Goal: Transaction & Acquisition: Purchase product/service

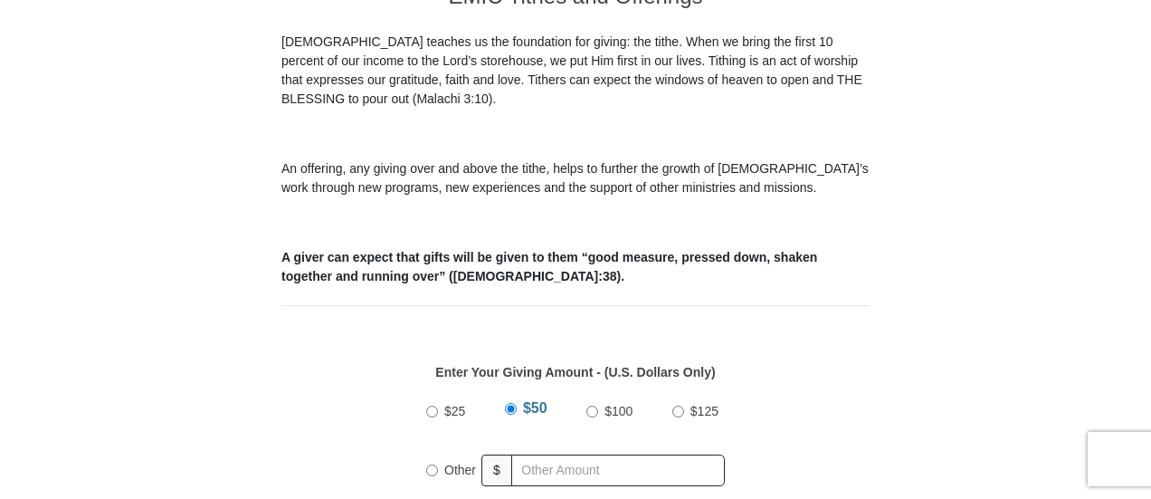
scroll to position [814, 0]
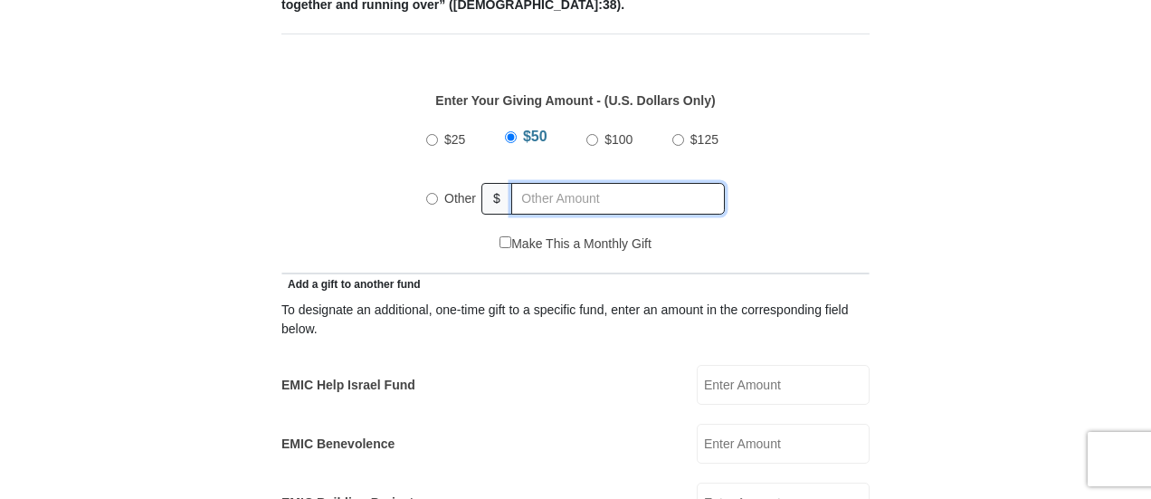
radio input "true"
click at [534, 183] on input "text" at bounding box center [621, 199] width 207 height 32
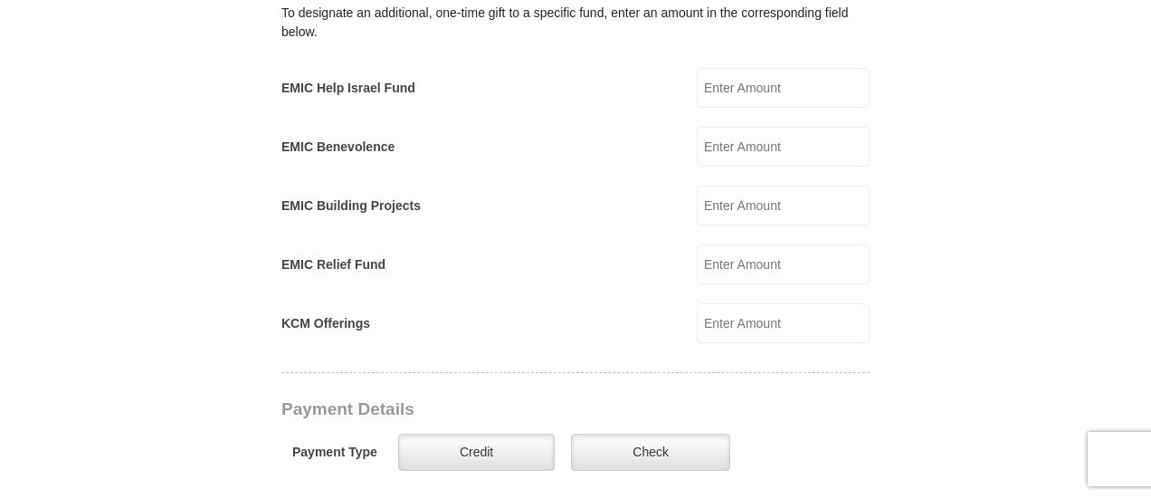
scroll to position [1176, 0]
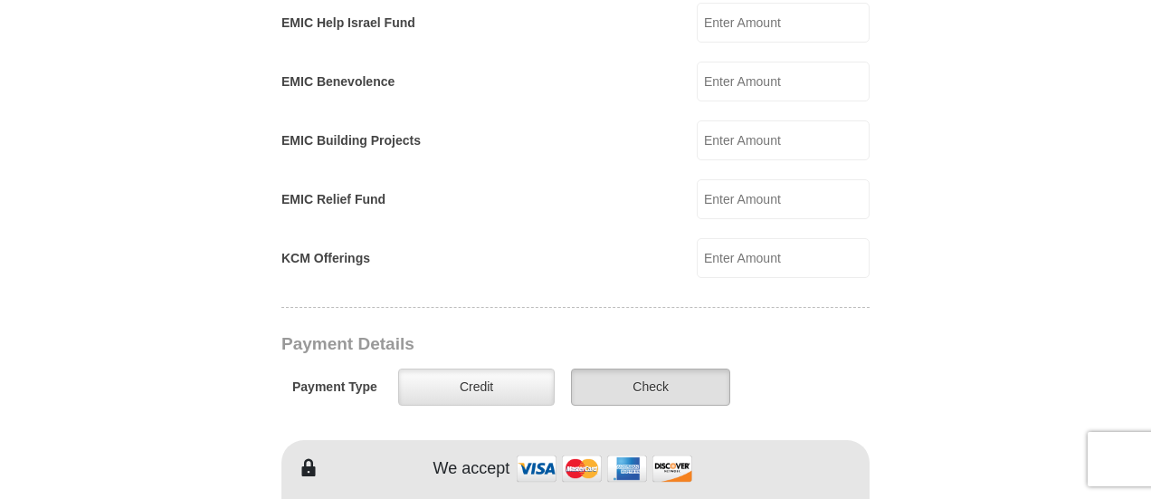
type input "64"
click at [616, 368] on label "Check" at bounding box center [650, 386] width 159 height 37
click at [0, 0] on input "Check" at bounding box center [0, 0] width 0 height 0
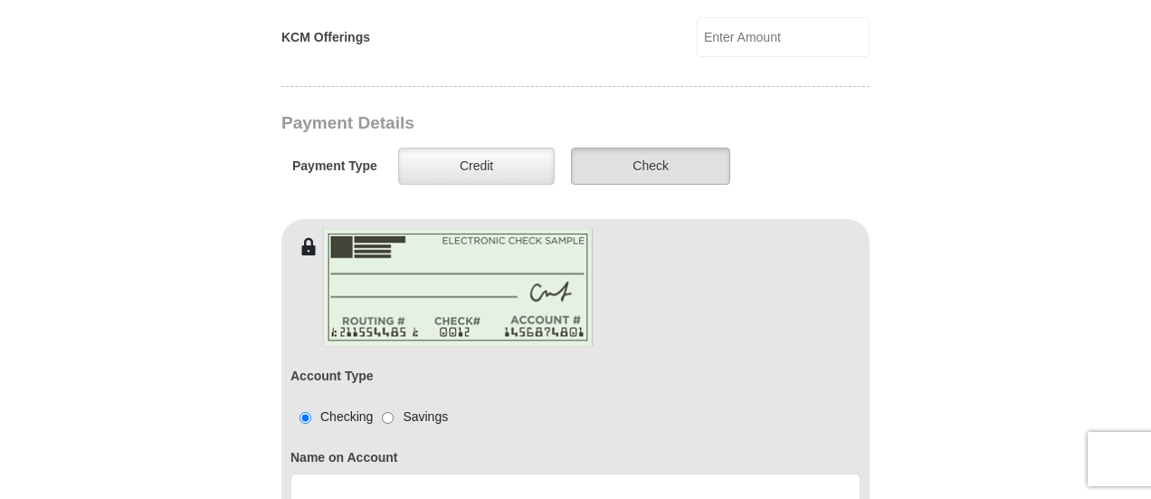
scroll to position [1538, 0]
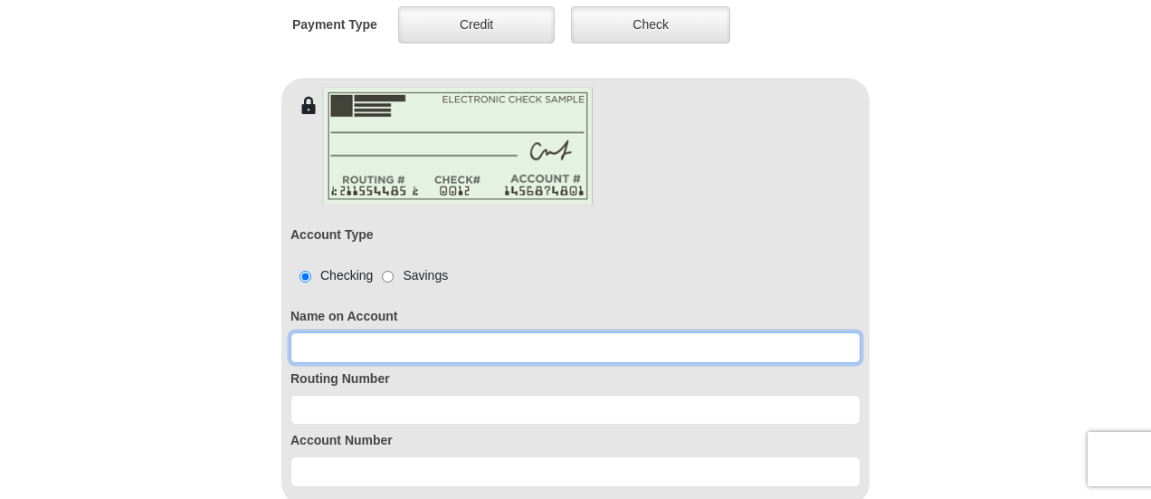
click at [308, 332] on input at bounding box center [575, 347] width 570 height 31
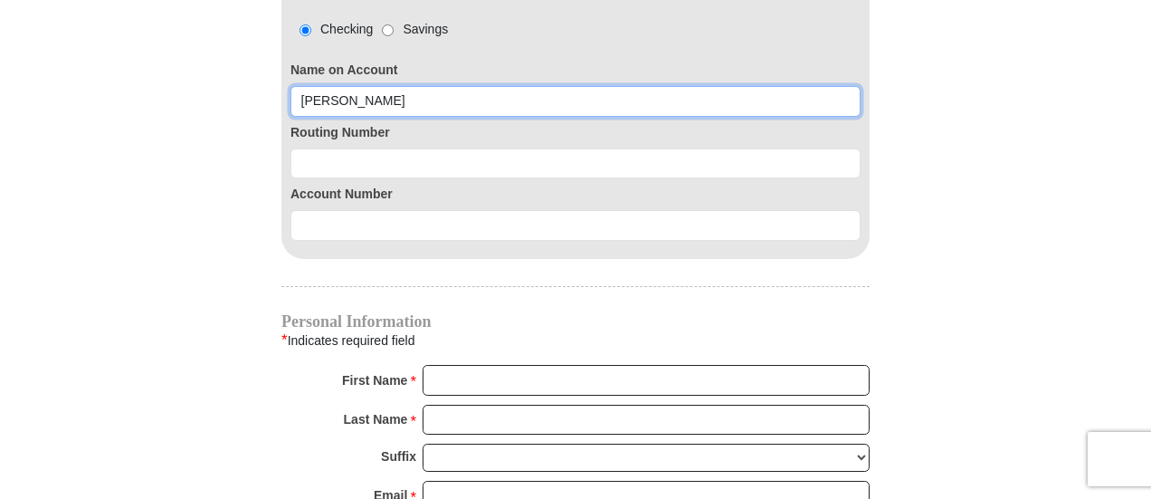
scroll to position [1900, 0]
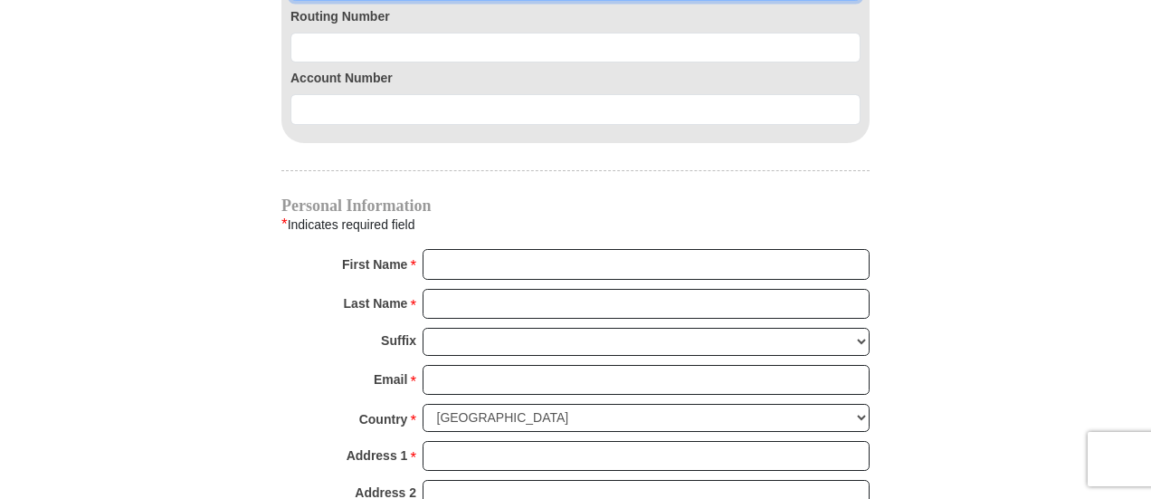
type input "Betty C Callender"
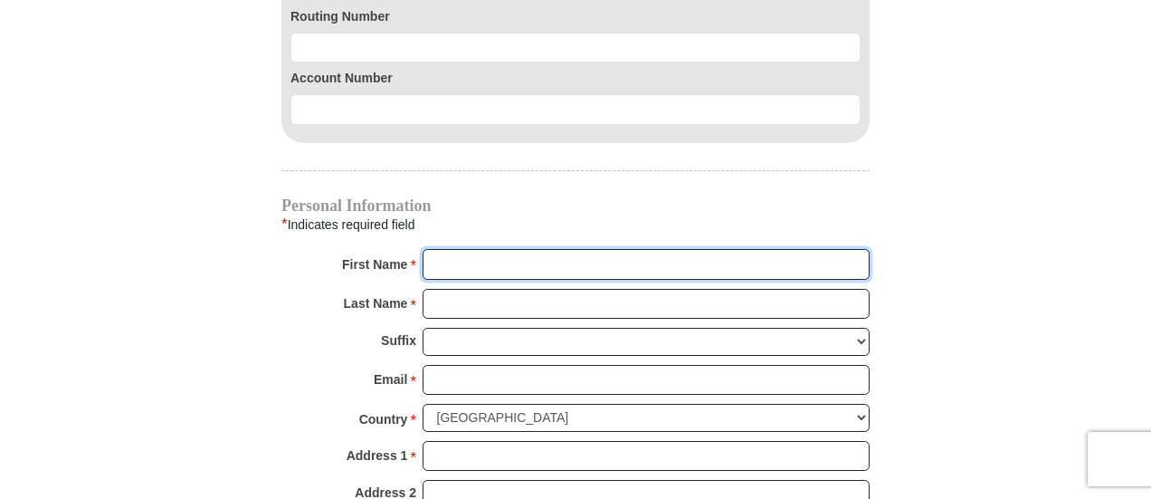
click at [473, 249] on input "First Name *" at bounding box center [646, 264] width 447 height 31
type input "Betty C"
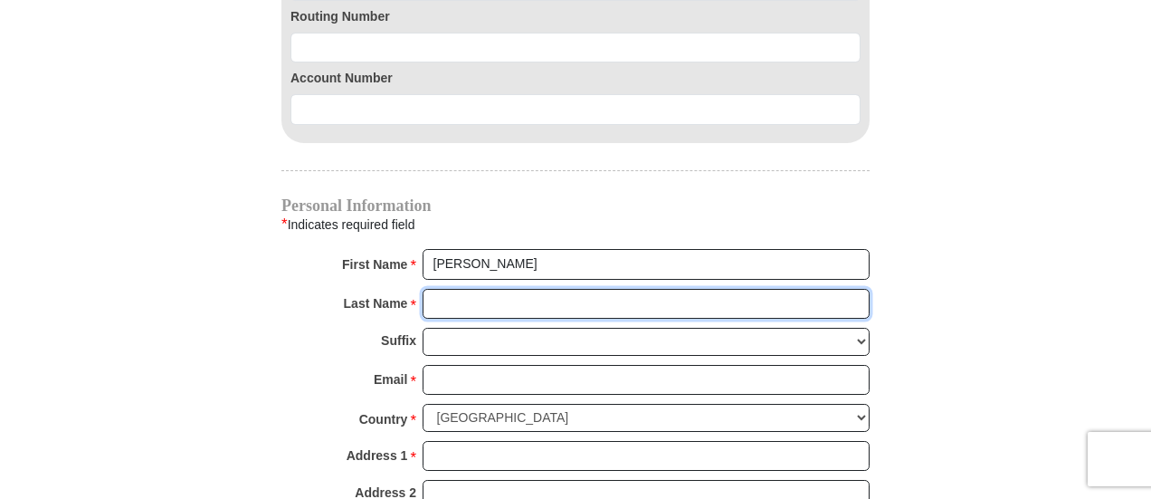
drag, startPoint x: 528, startPoint y: 261, endPoint x: 514, endPoint y: 273, distance: 18.7
click at [528, 289] on input "Last Name *" at bounding box center [646, 304] width 447 height 31
type input "Callender"
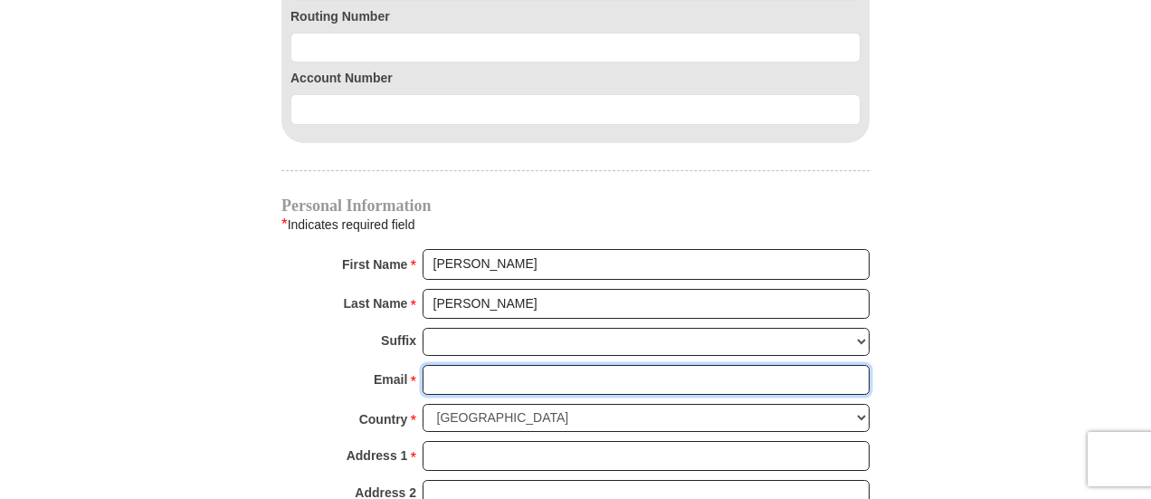
drag, startPoint x: 437, startPoint y: 357, endPoint x: 0, endPoint y: 403, distance: 439.5
click at [433, 365] on input "Email *" at bounding box center [646, 380] width 447 height 31
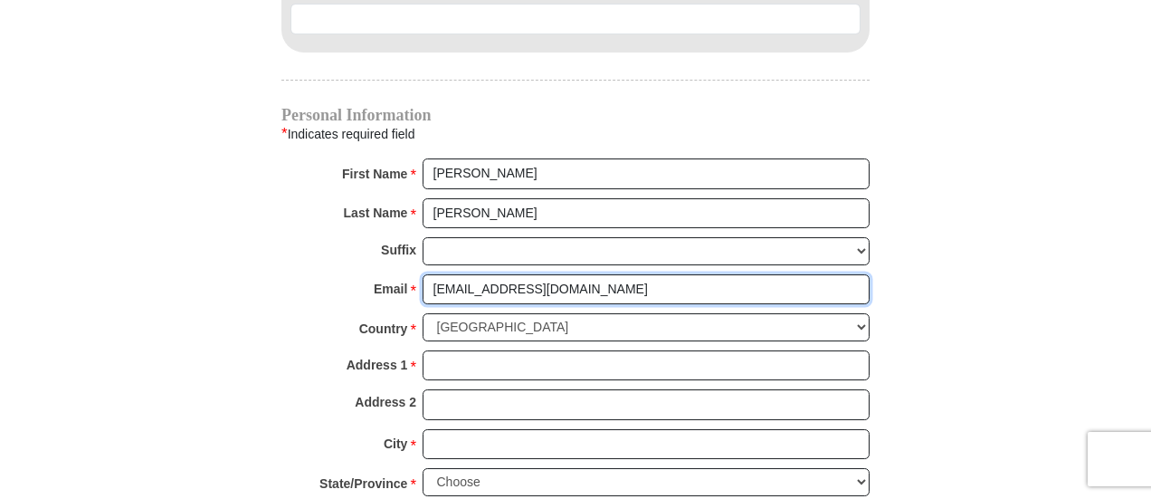
type input "chrissylist08@gmail.com"
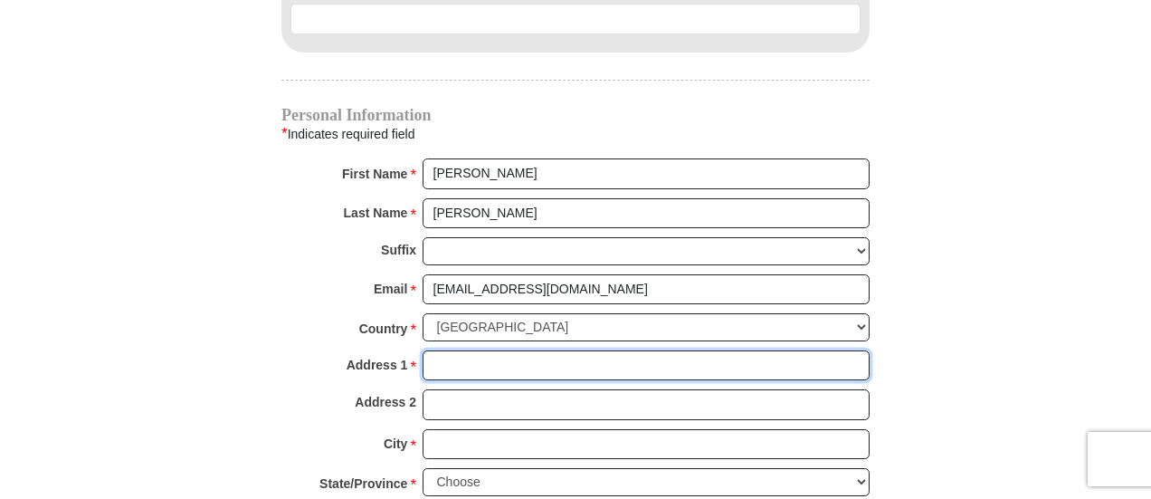
click at [437, 350] on input "Address 1 *" at bounding box center [646, 365] width 447 height 31
click at [554, 350] on input "4641 Palm Tree Blvd Apt 5" at bounding box center [646, 365] width 447 height 31
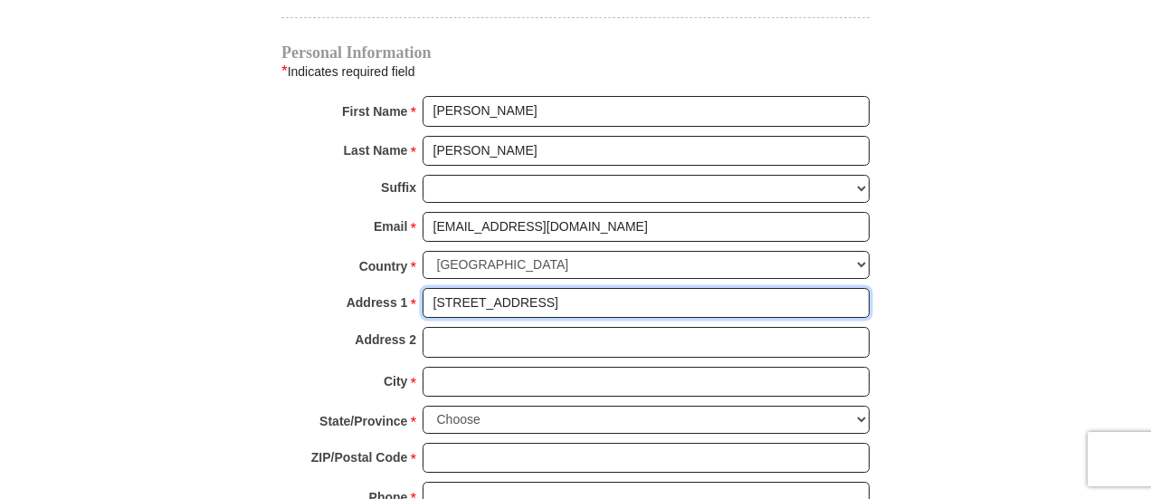
scroll to position [2081, 0]
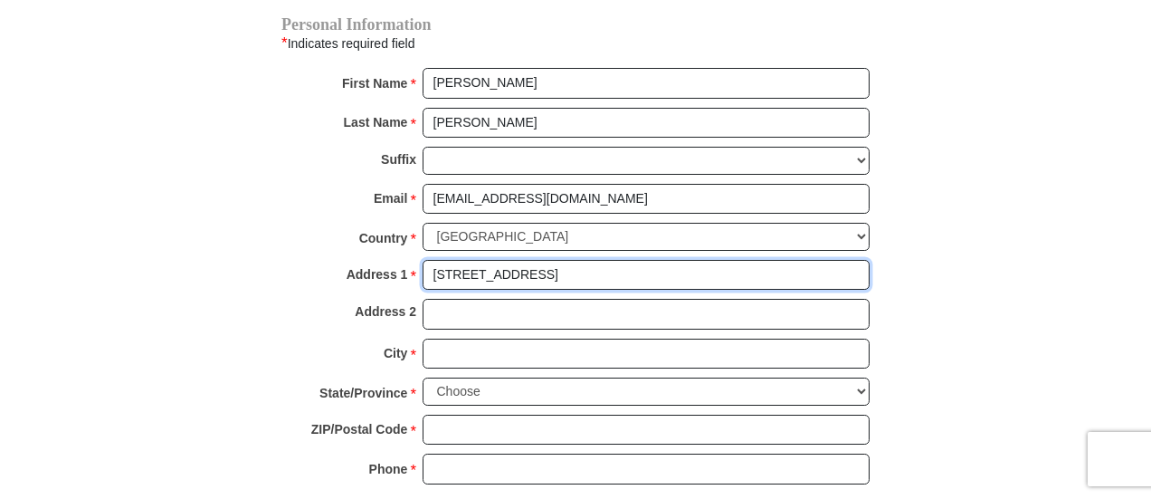
type input "4641 Palm Tree Blvd Apt 5"
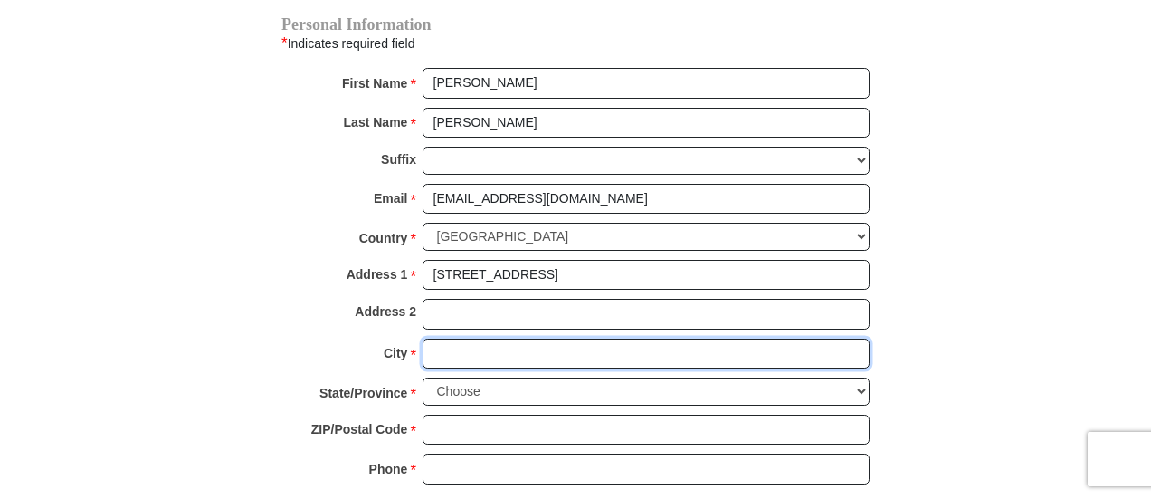
click at [472, 338] on input "City *" at bounding box center [646, 353] width 447 height 31
type input "Cape Coral"
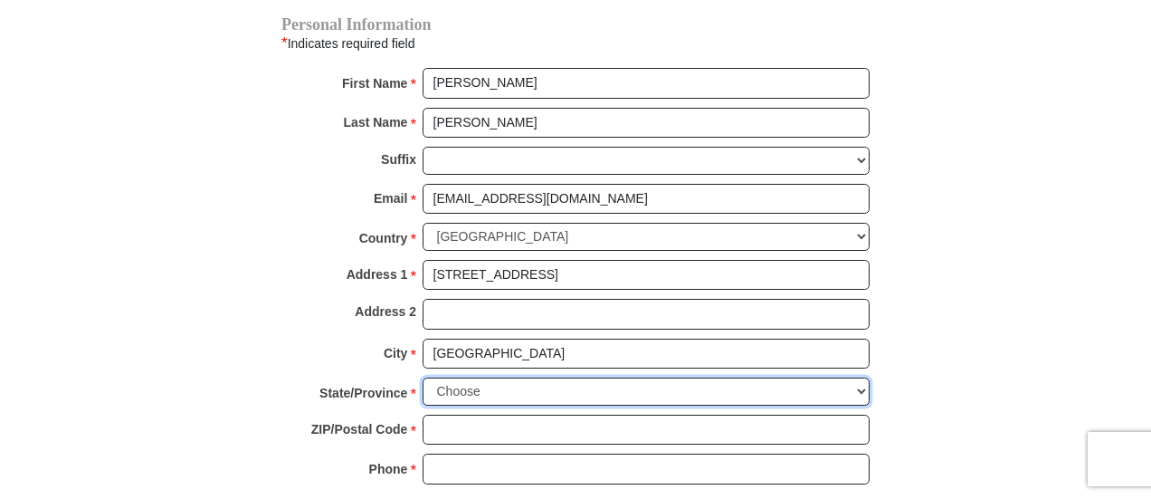
click at [557, 377] on select "Choose Alabama Alaska American Samoa Arizona Arkansas Armed Forces Americas Arm…" at bounding box center [646, 391] width 447 height 28
select select "FL"
click at [423, 377] on select "Choose Alabama Alaska American Samoa Arizona Arkansas Armed Forces Americas Arm…" at bounding box center [646, 391] width 447 height 28
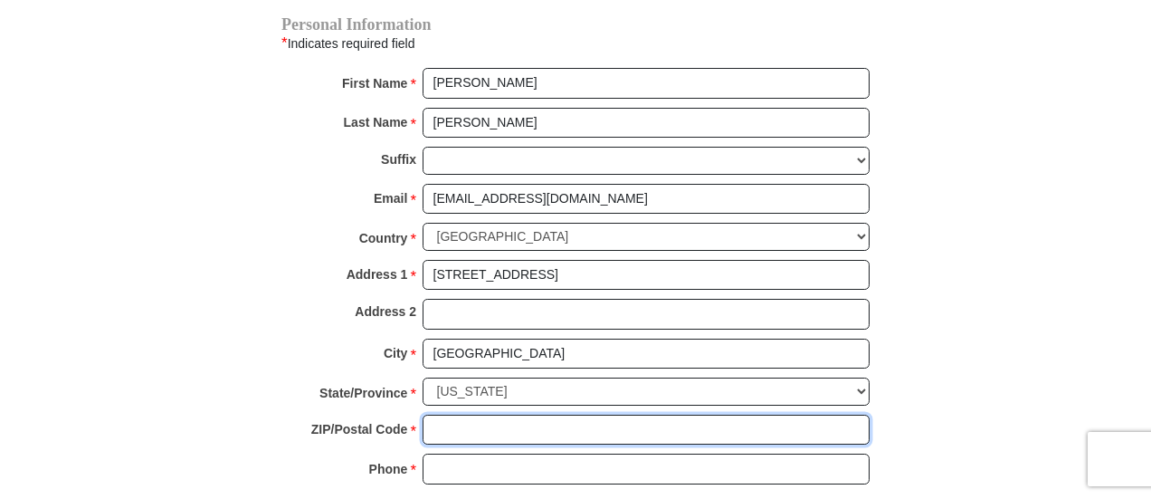
click at [454, 414] on input "ZIP/Postal Code *" at bounding box center [646, 429] width 447 height 31
type input "33904"
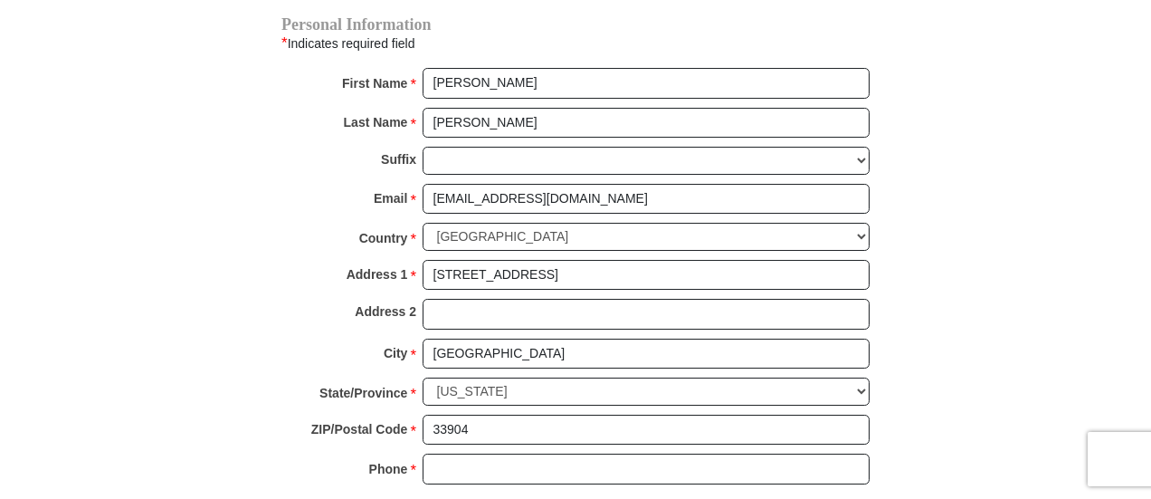
click at [482, 453] on div "Phone * * Please enter Phone Number Please enter Phone" at bounding box center [575, 473] width 588 height 40
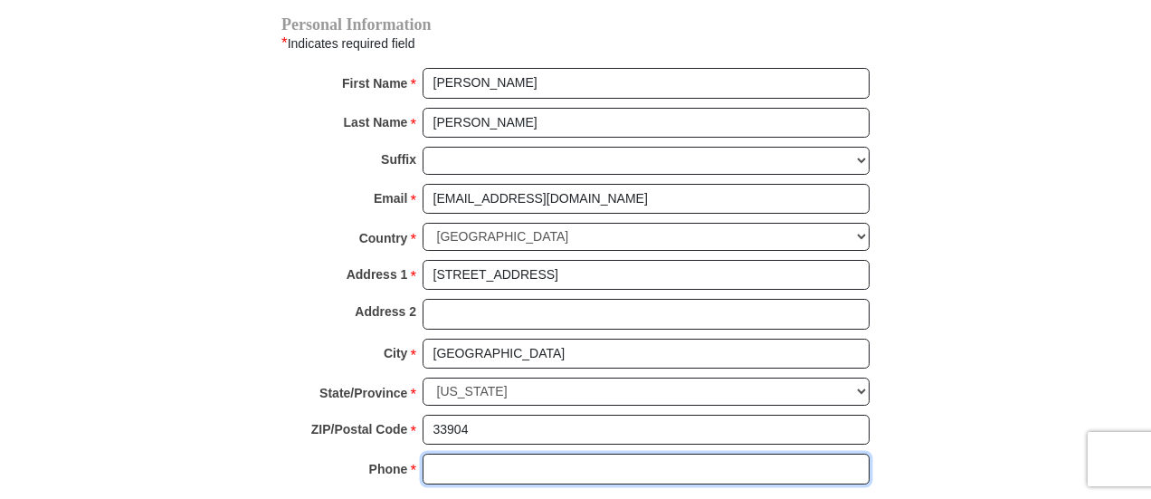
click at [514, 453] on input "Phone * *" at bounding box center [646, 468] width 447 height 31
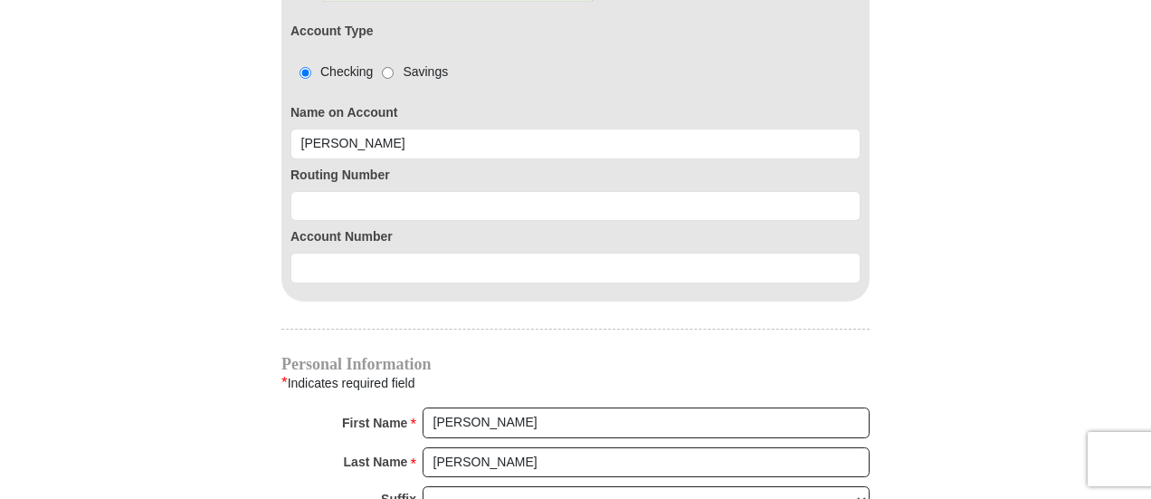
scroll to position [1629, 0]
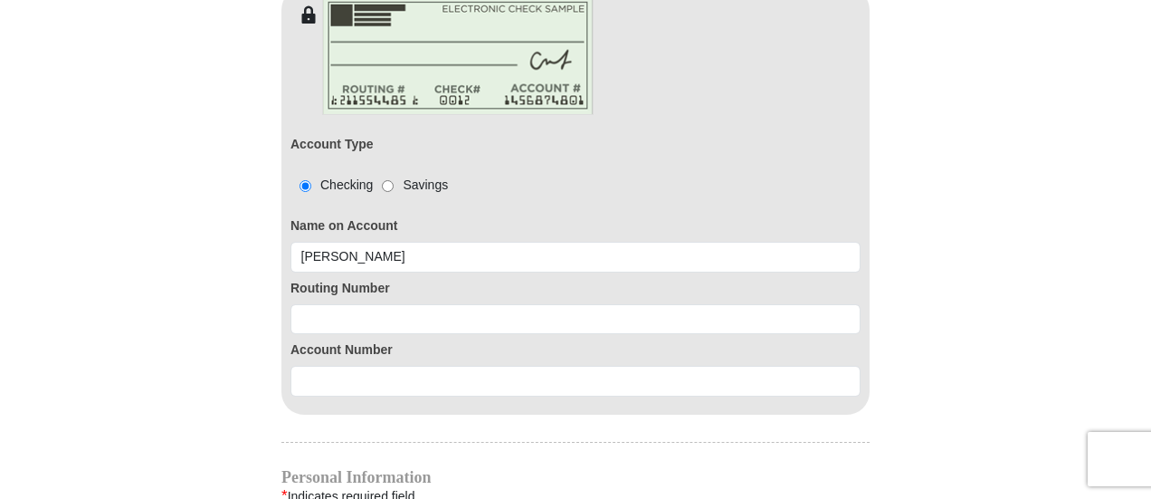
type input "2392208706"
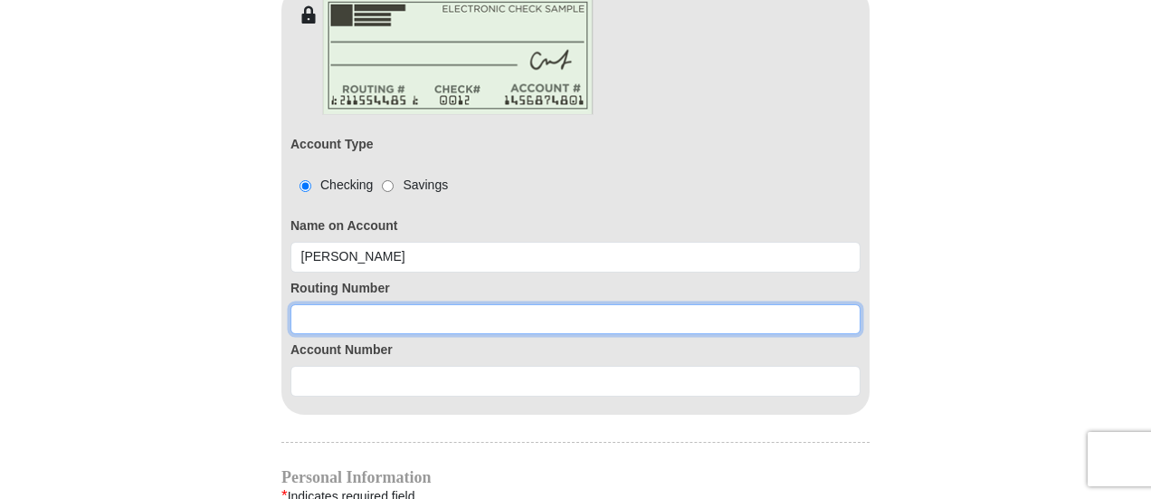
click at [311, 304] on input at bounding box center [575, 319] width 570 height 31
type input "26784131"
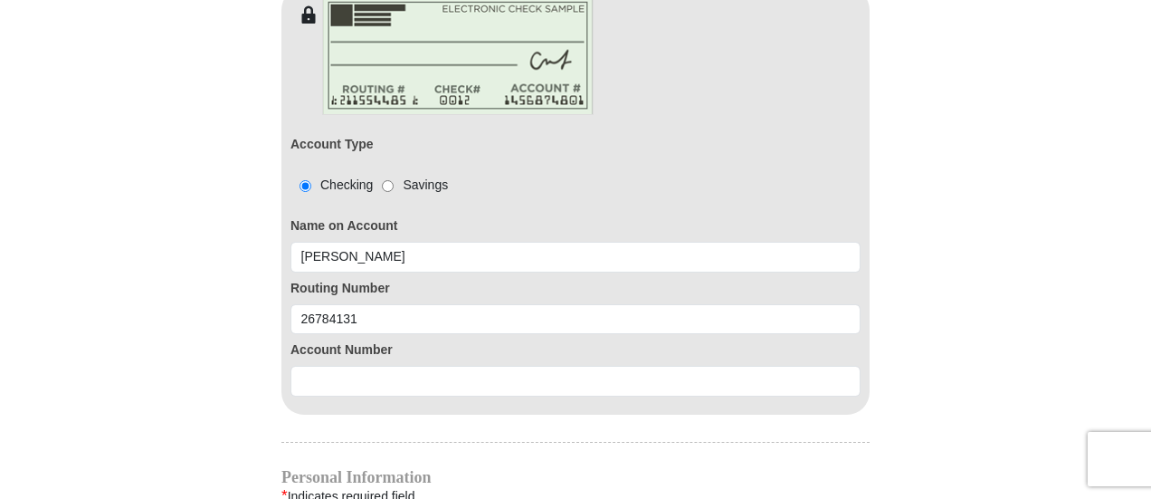
drag, startPoint x: 340, startPoint y: 331, endPoint x: 330, endPoint y: 341, distance: 14.1
click at [338, 334] on div "Account Number" at bounding box center [575, 365] width 570 height 62
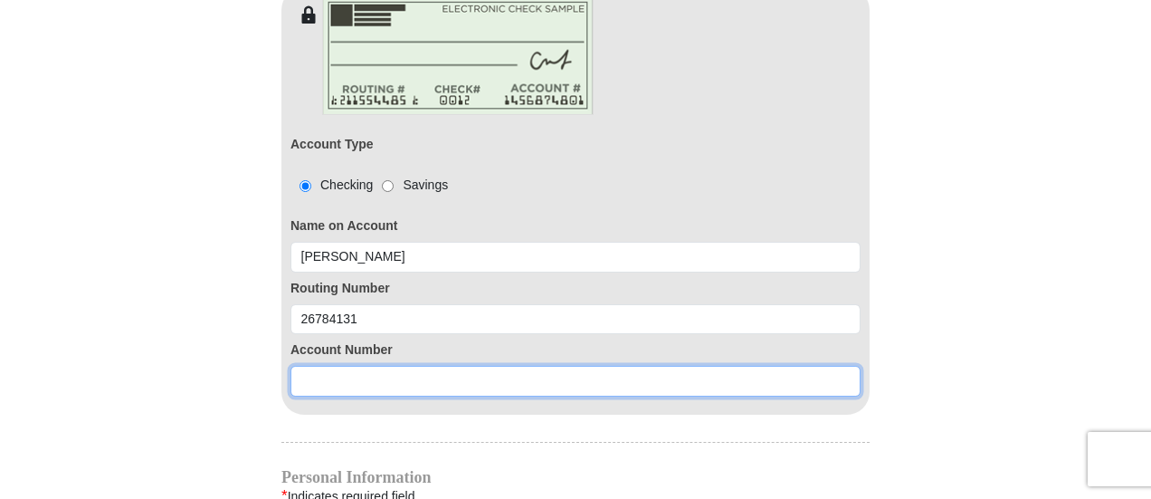
click at [328, 366] on input at bounding box center [575, 381] width 570 height 31
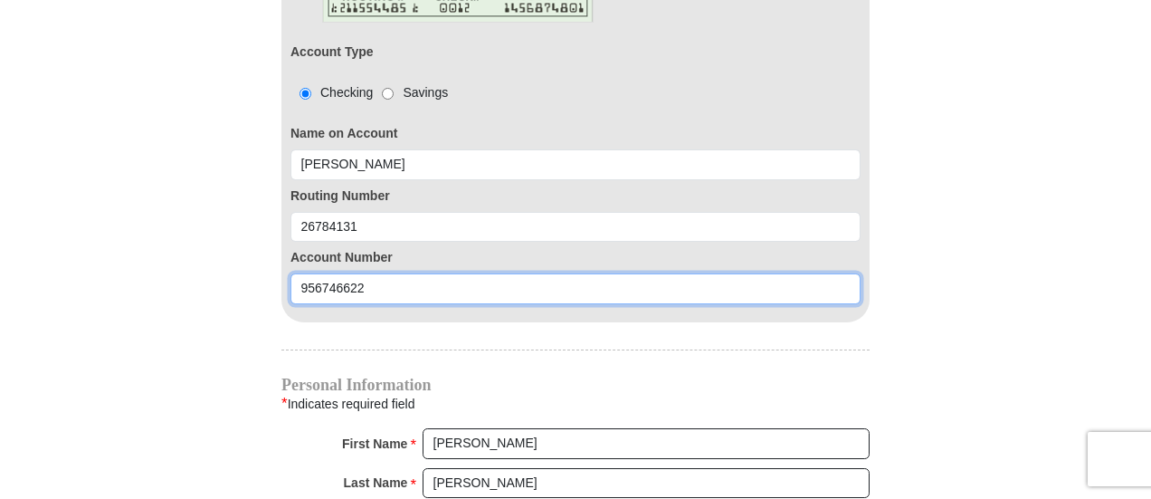
scroll to position [1900, 0]
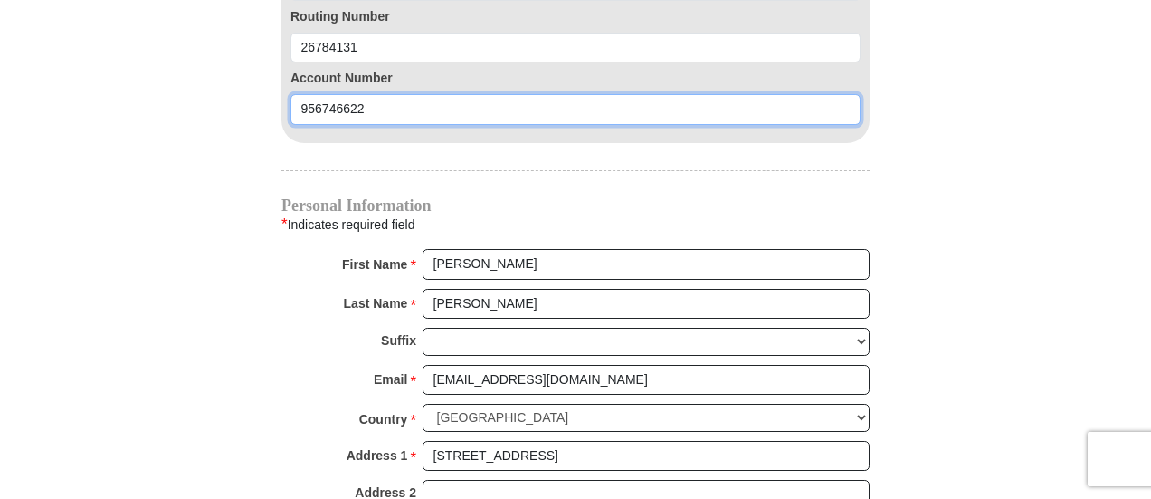
type input "956746622"
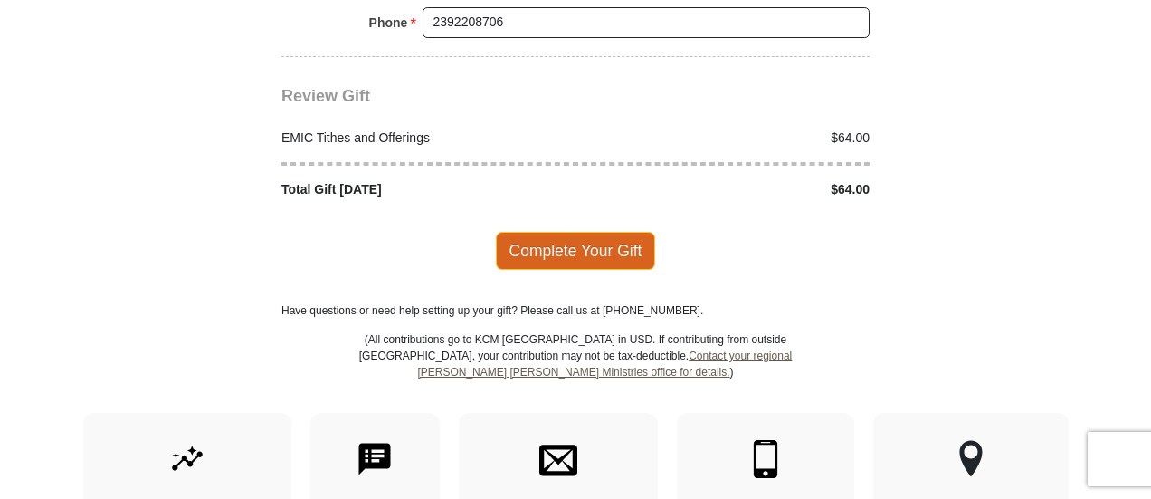
scroll to position [2534, 0]
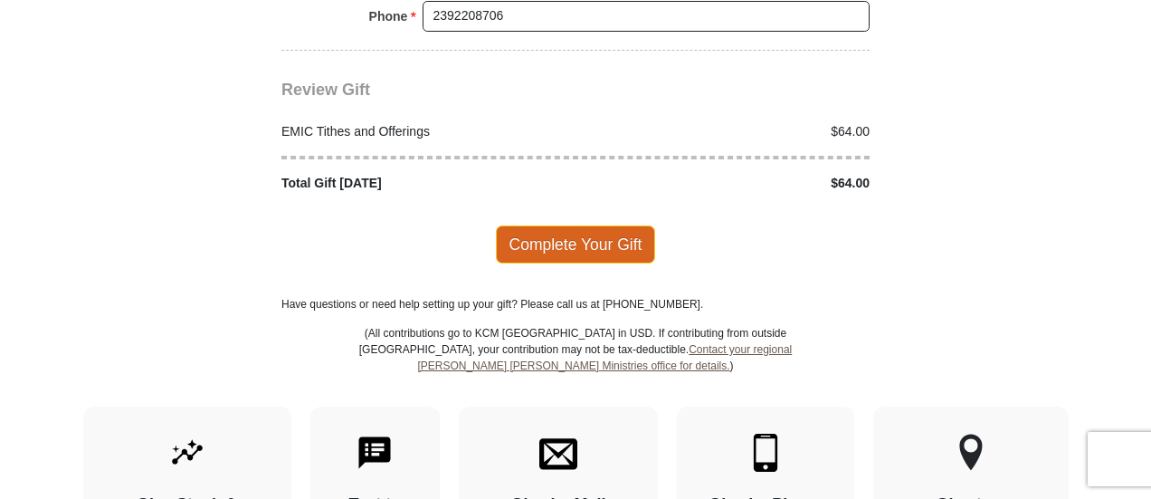
click at [557, 225] on span "Complete Your Gift" at bounding box center [576, 244] width 160 height 38
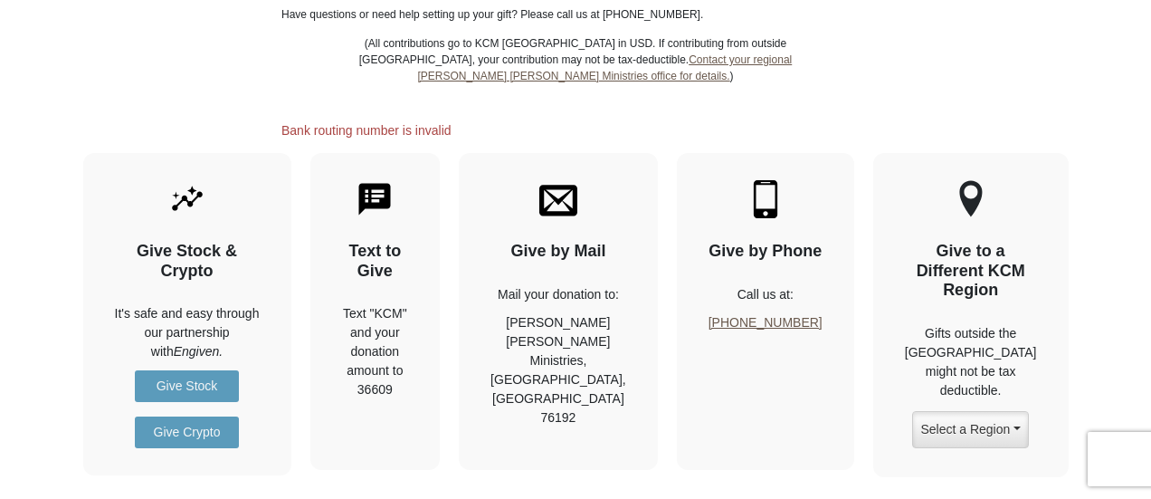
scroll to position [2552, 0]
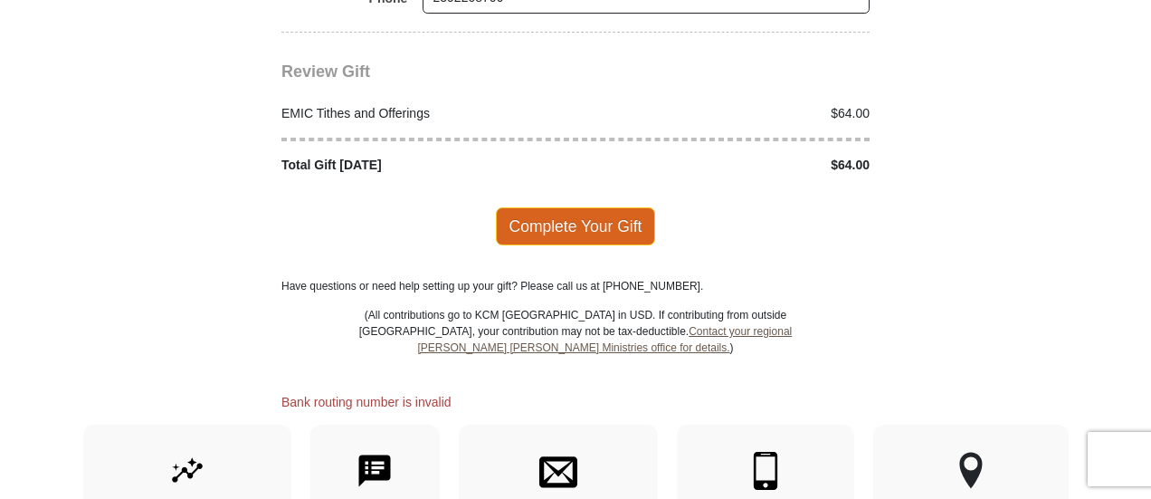
click at [565, 207] on span "Complete Your Gift" at bounding box center [576, 226] width 160 height 38
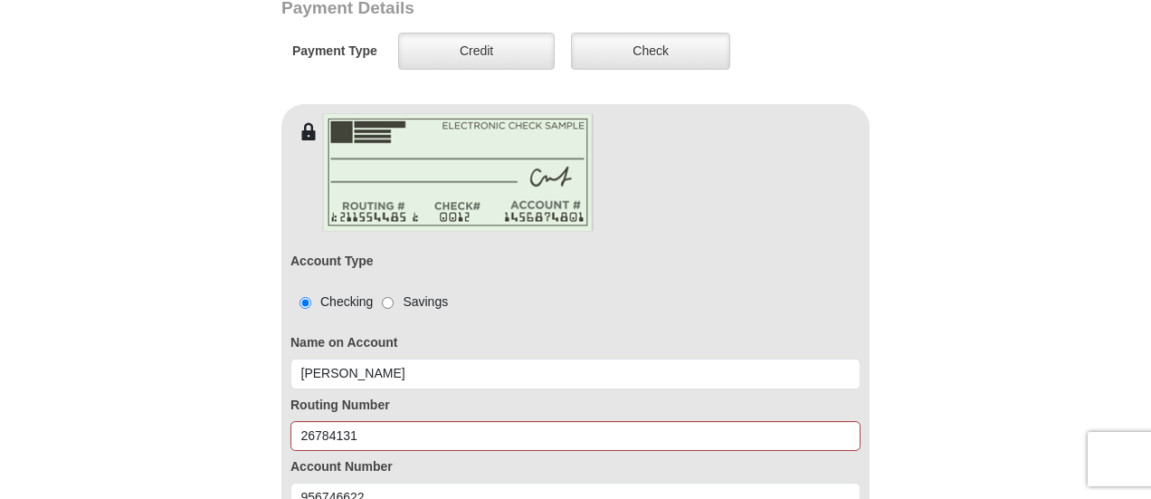
scroll to position [1466, 0]
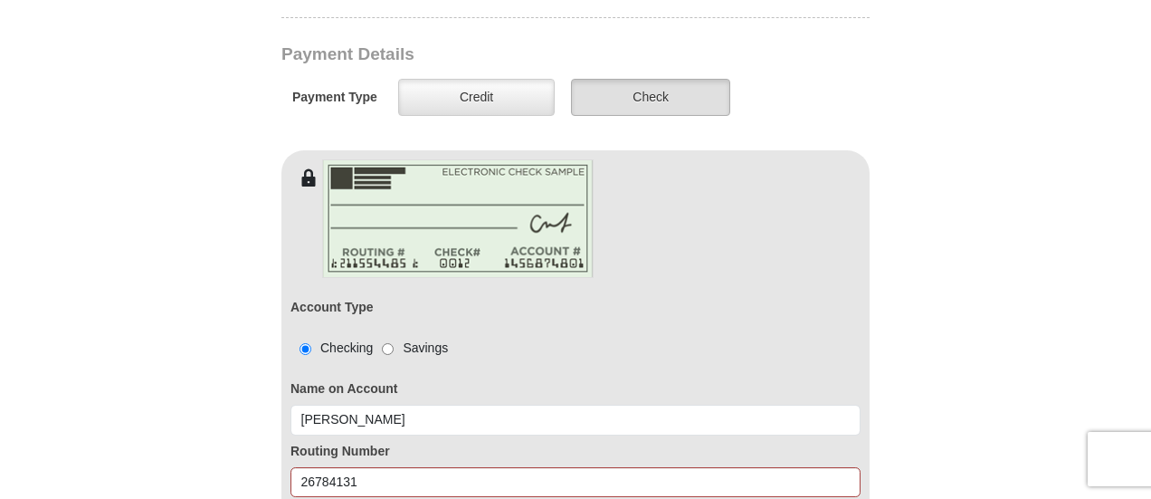
click at [664, 79] on label "Check" at bounding box center [650, 97] width 159 height 37
click at [0, 0] on input "Check" at bounding box center [0, 0] width 0 height 0
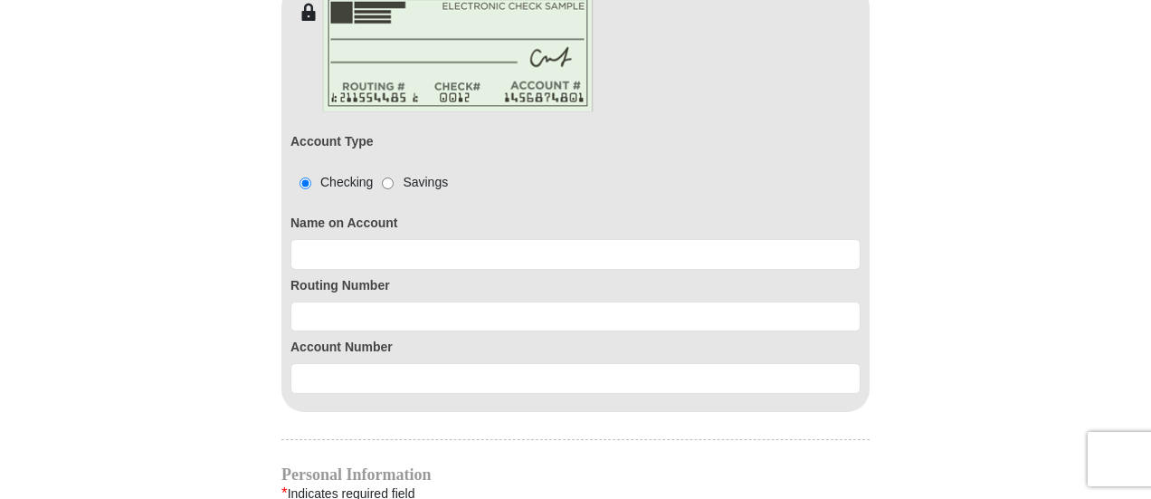
scroll to position [1647, 0]
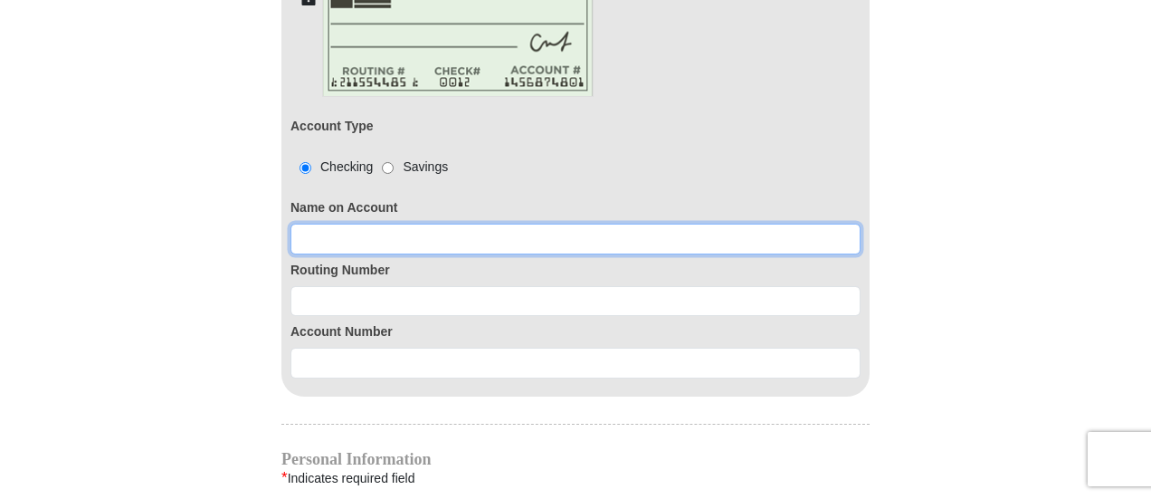
click at [320, 223] on input at bounding box center [575, 238] width 570 height 31
type input "Betty C Callender"
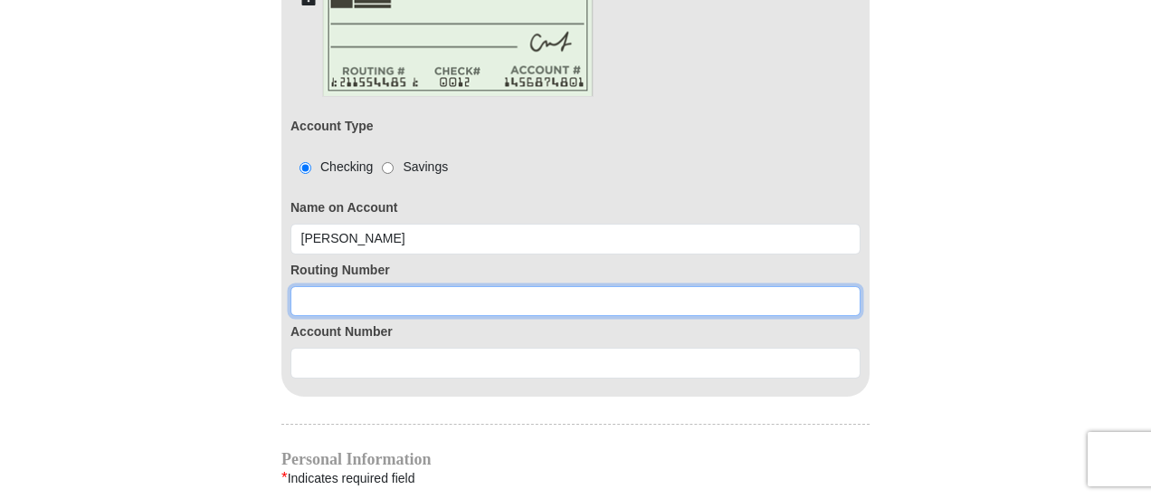
click at [314, 286] on input at bounding box center [575, 301] width 570 height 31
type input "267084131"
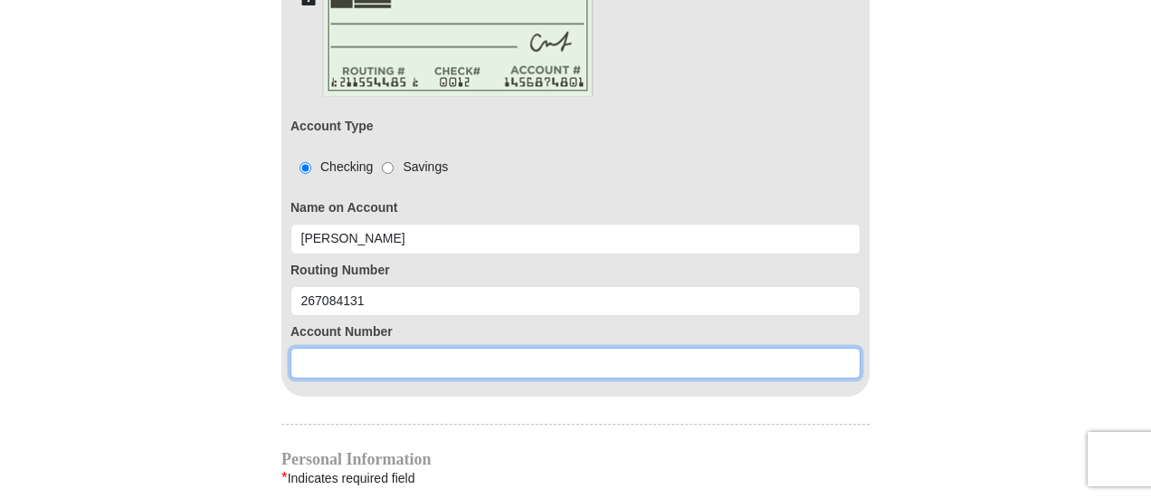
click at [303, 347] on input at bounding box center [575, 362] width 570 height 31
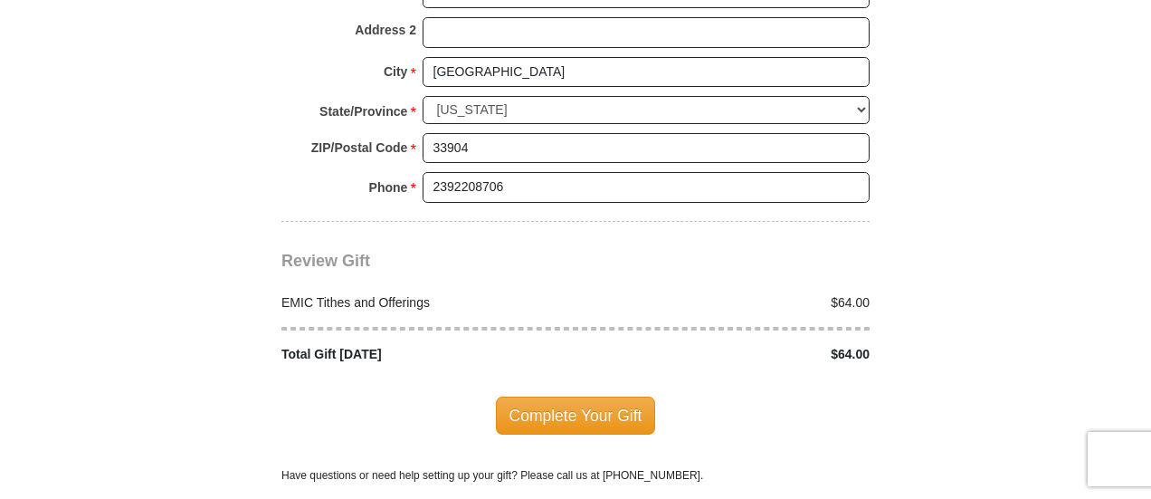
scroll to position [2371, 0]
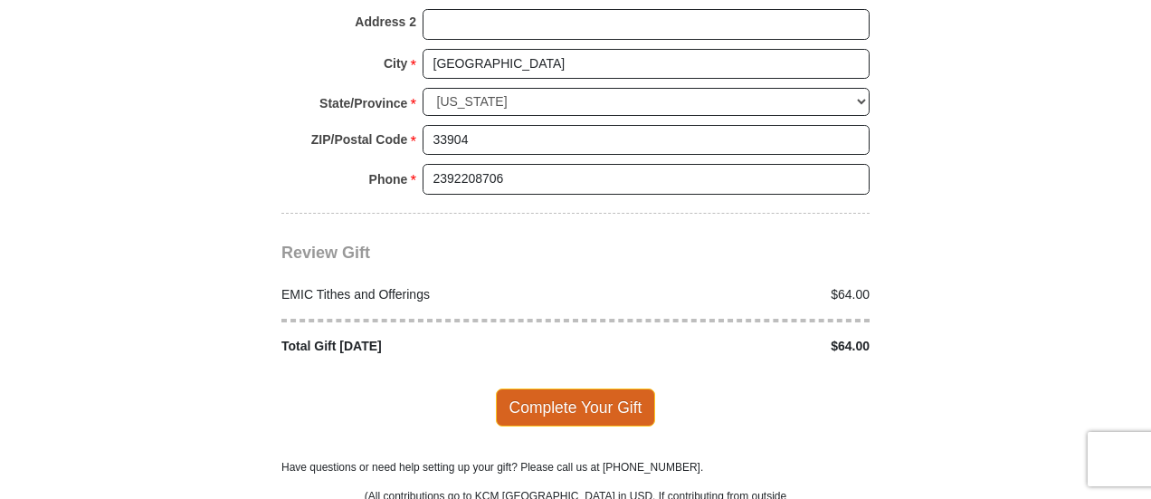
type input "956746622"
click at [586, 388] on span "Complete Your Gift" at bounding box center [576, 407] width 160 height 38
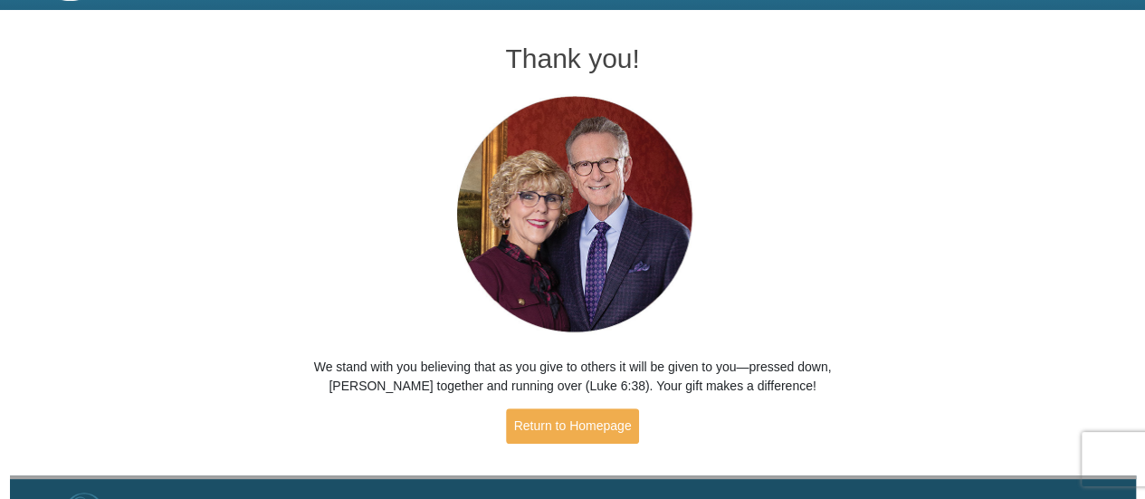
scroll to position [100, 0]
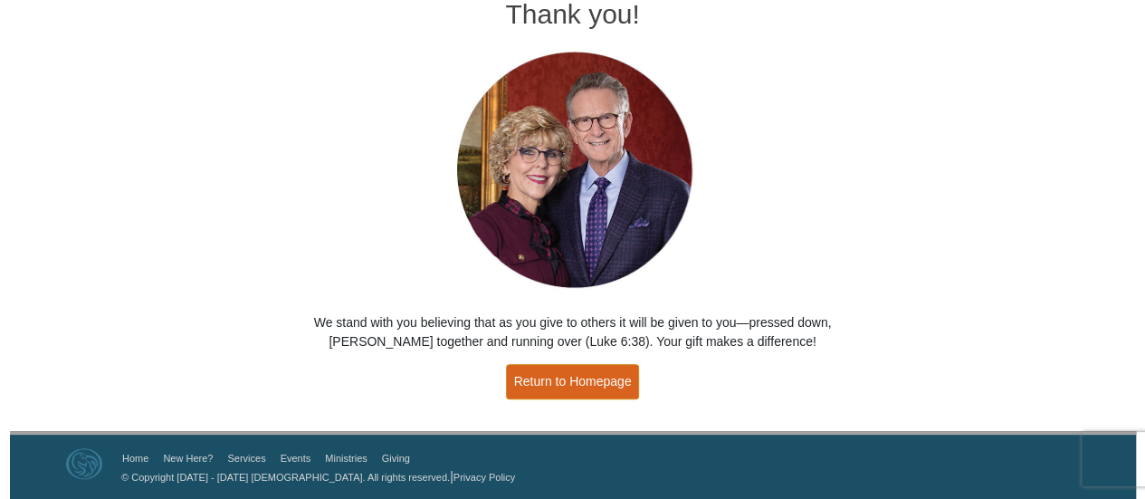
click at [539, 387] on link "Return to Homepage" at bounding box center [573, 381] width 134 height 35
